Goal: Information Seeking & Learning: Find specific fact

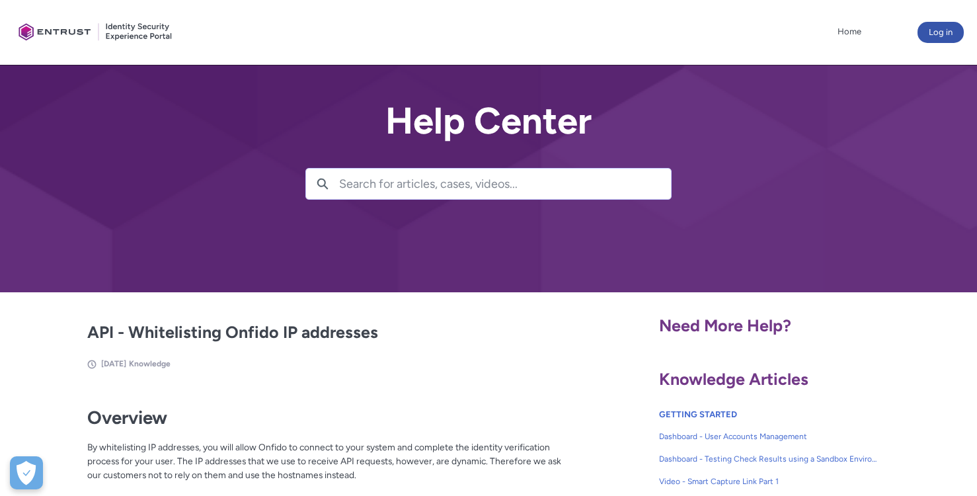
click at [440, 190] on input "Search for articles, cases, videos..." at bounding box center [505, 184] width 332 height 30
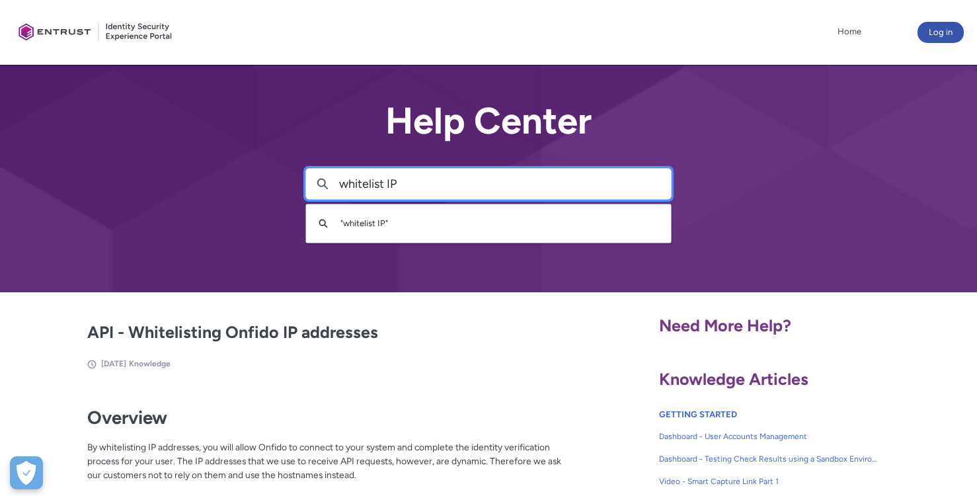
type input "whitelist IP"
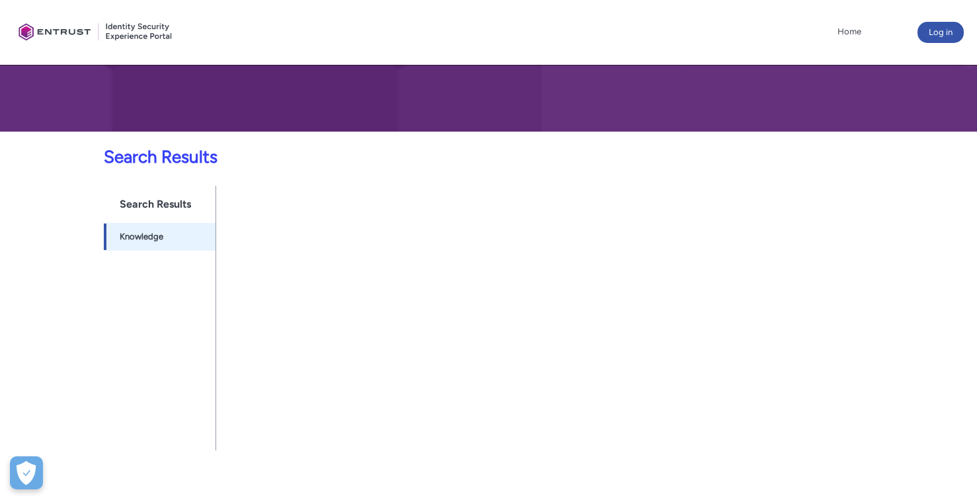
scroll to position [165, 0]
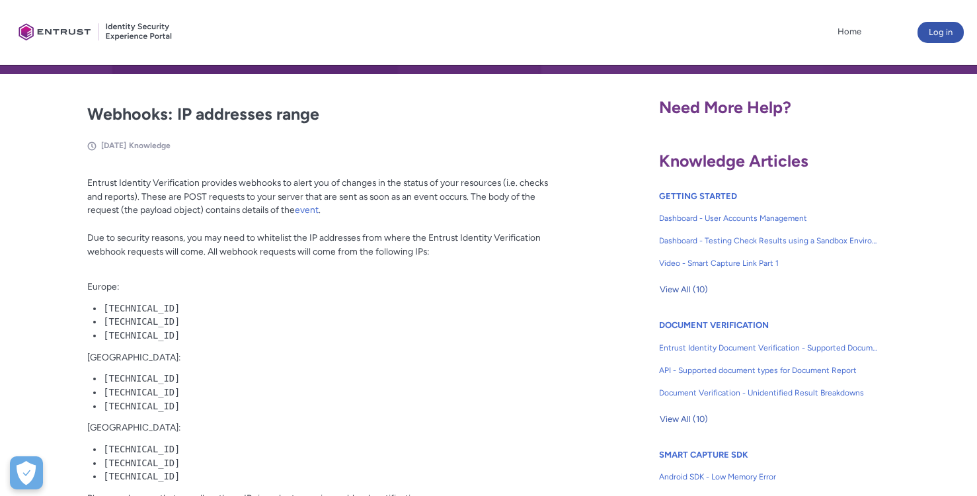
scroll to position [200, 0]
